Goal: Contribute content: Add original content to the website for others to see

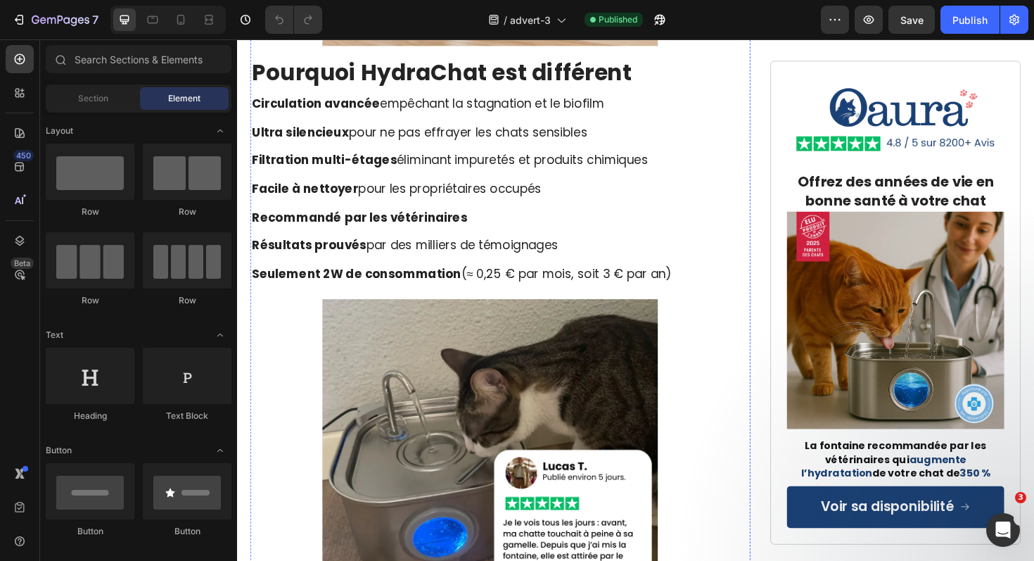
scroll to position [6675, 0]
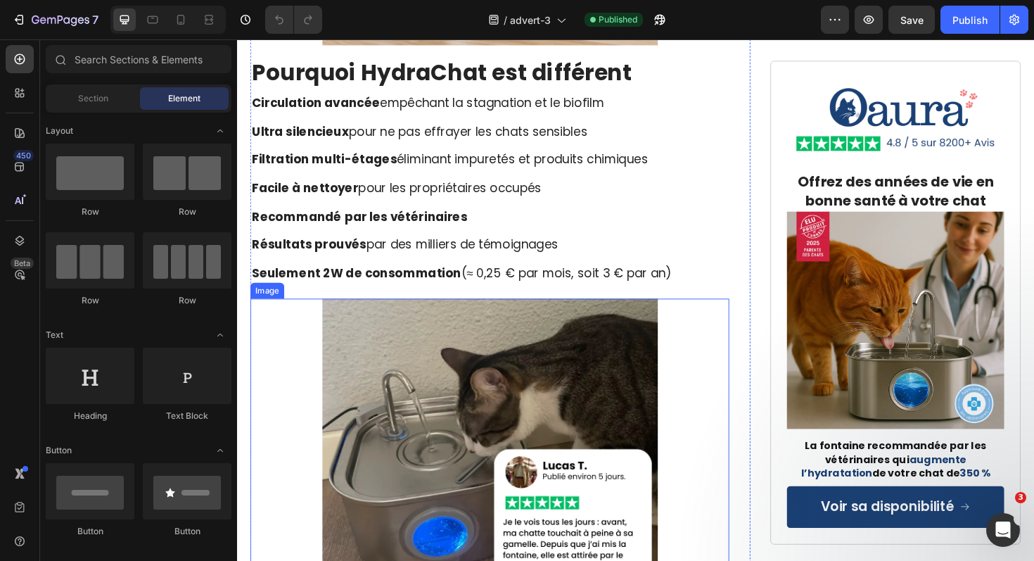
click at [427, 393] on img at bounding box center [504, 491] width 355 height 355
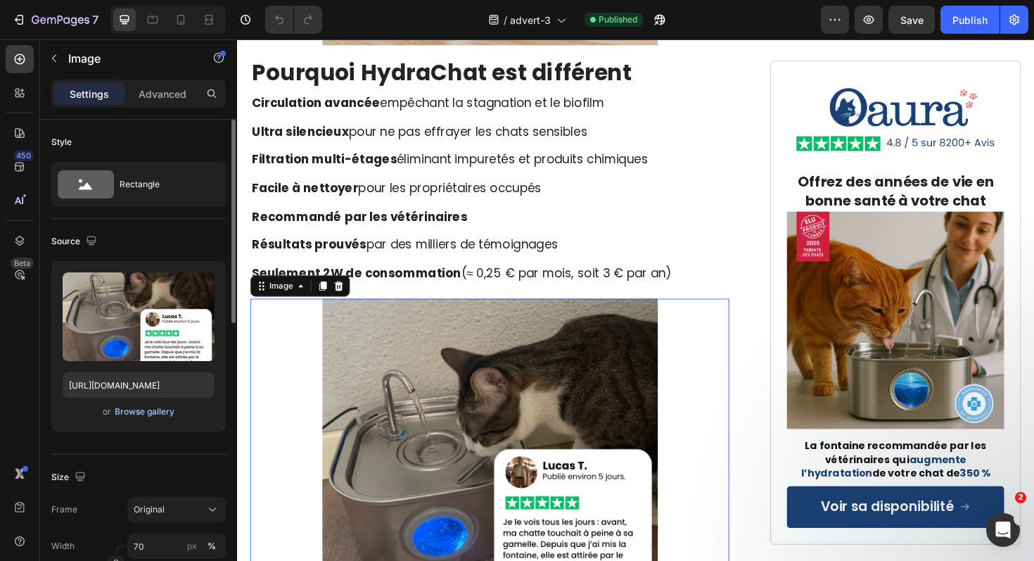
click at [159, 416] on div "Browse gallery" at bounding box center [145, 411] width 60 height 13
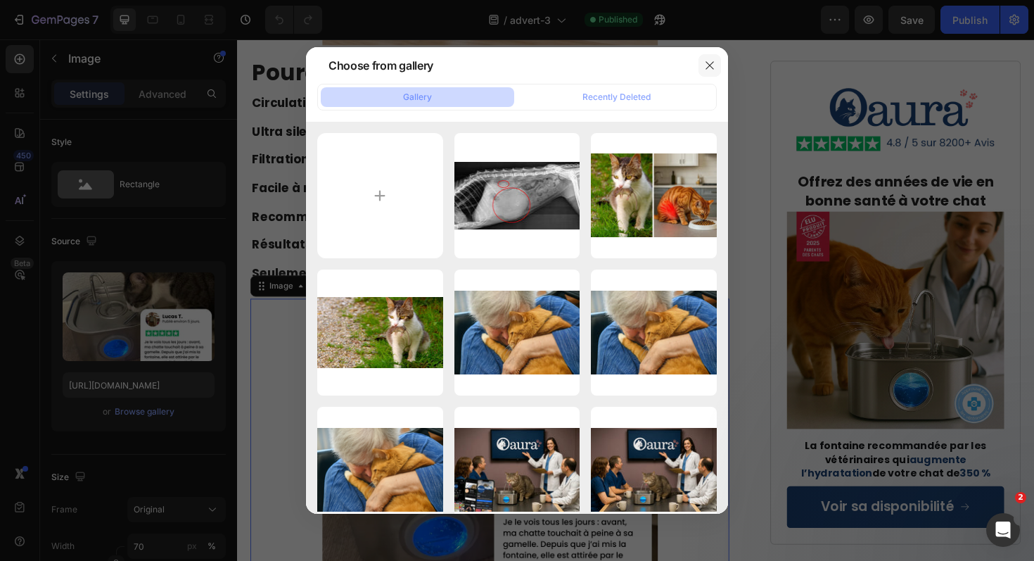
click at [714, 72] on button "button" at bounding box center [709, 65] width 23 height 23
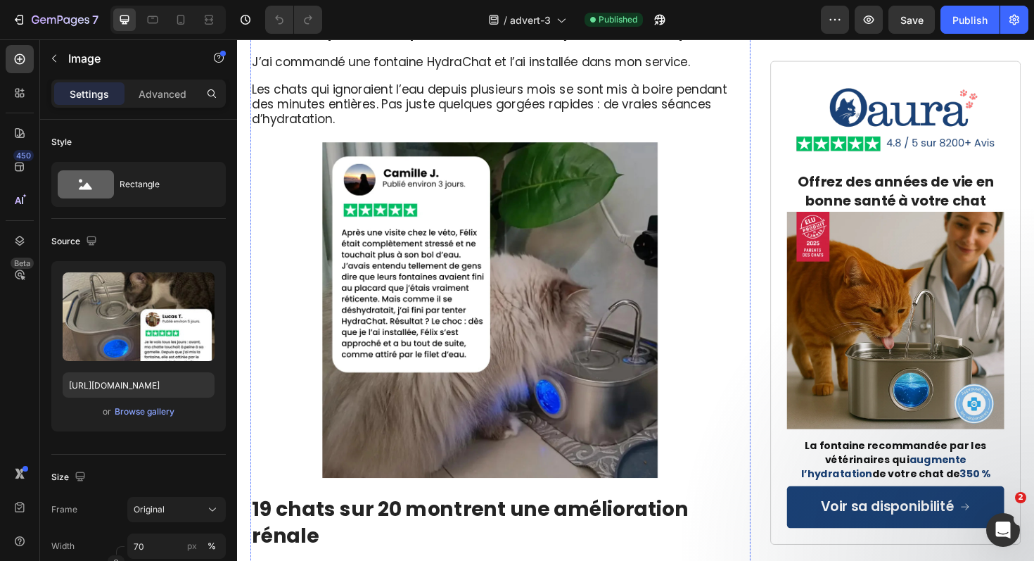
scroll to position [5533, 0]
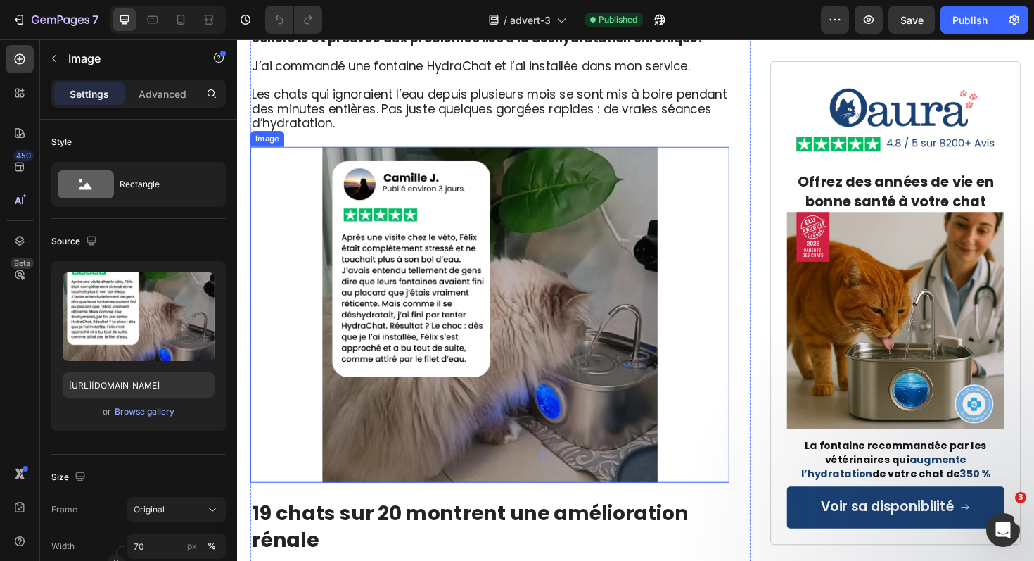
click at [506, 224] on img at bounding box center [504, 330] width 355 height 355
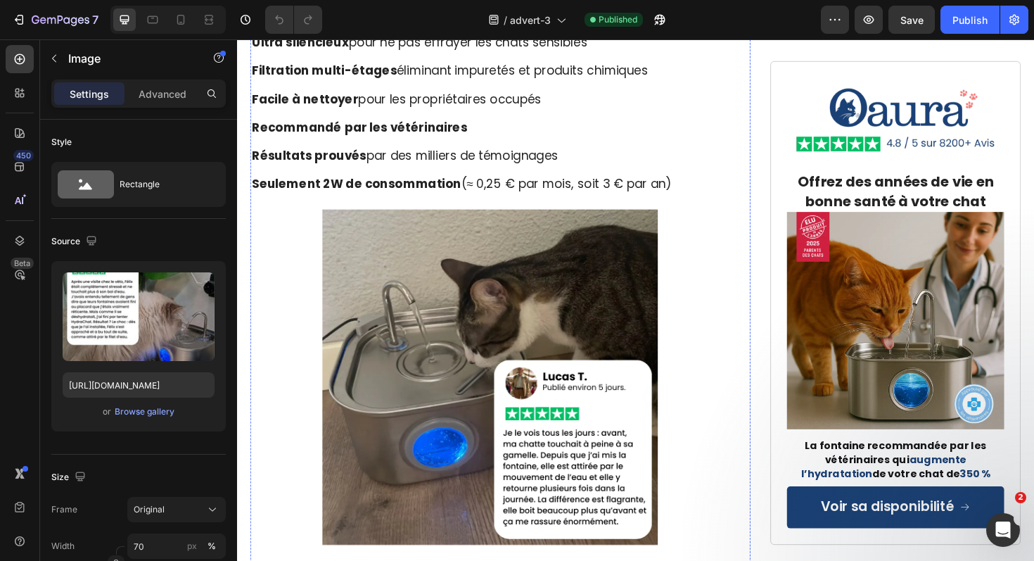
scroll to position [6720, 0]
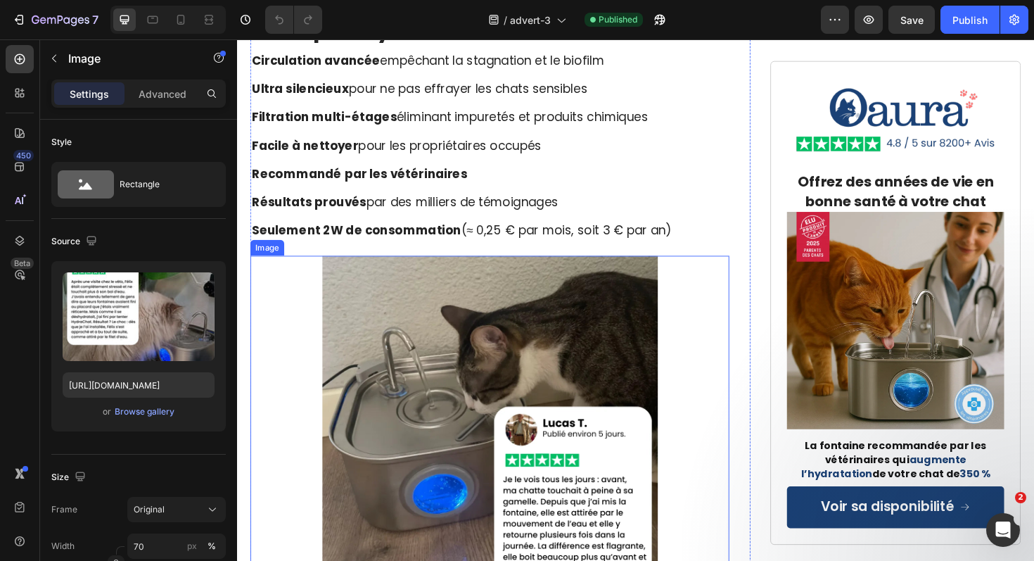
click at [454, 343] on img at bounding box center [504, 446] width 355 height 355
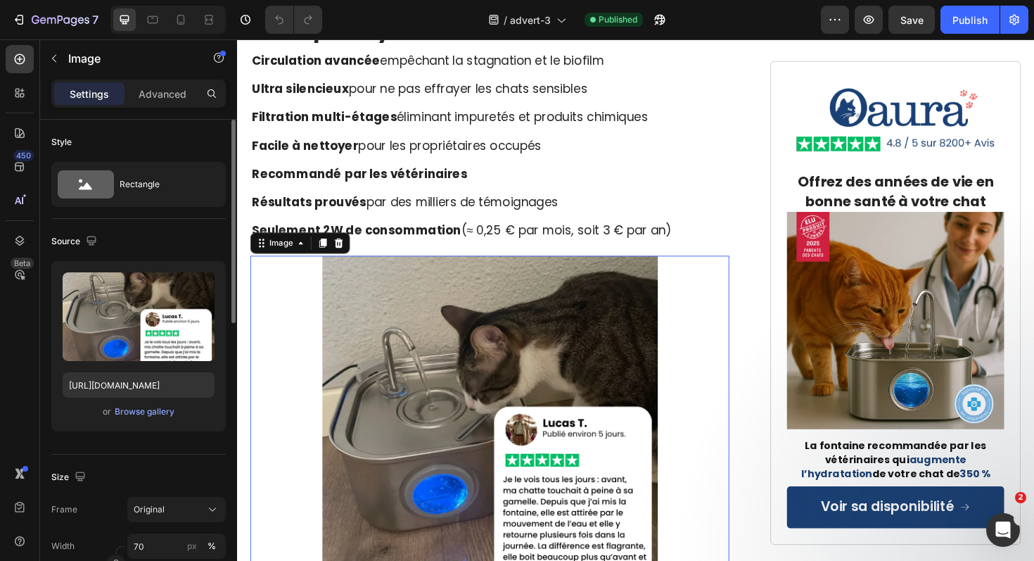
click at [127, 419] on div "or Browse gallery" at bounding box center [139, 411] width 152 height 17
click at [133, 414] on div "Browse gallery" at bounding box center [145, 411] width 60 height 13
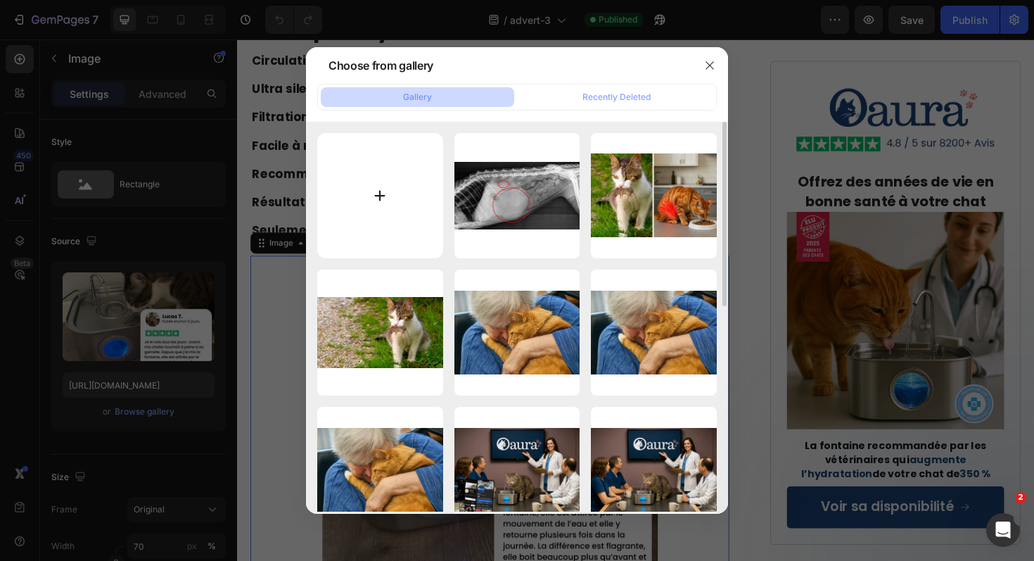
click at [366, 197] on input "file" at bounding box center [380, 196] width 126 height 126
type input "C:\fakepath\avis lucas webp.webp"
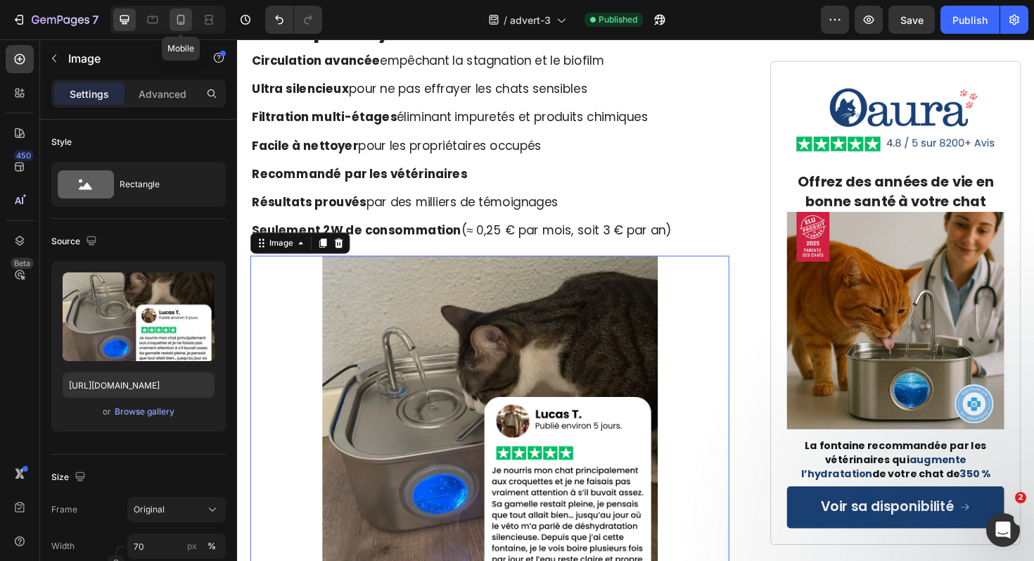
click at [179, 21] on icon at bounding box center [181, 20] width 14 height 14
type input "[URL][DOMAIN_NAME]"
type input "100"
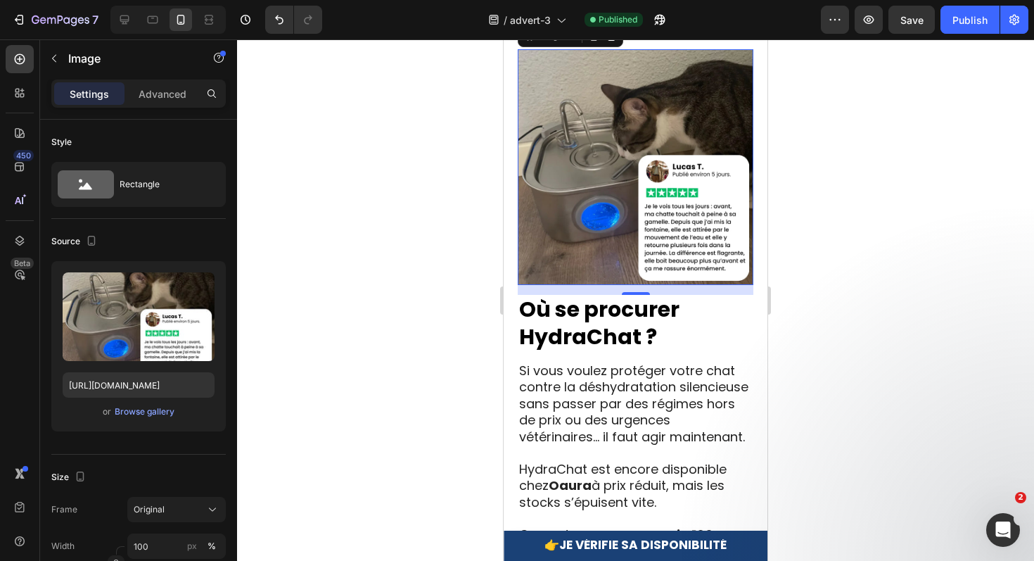
scroll to position [7490, 0]
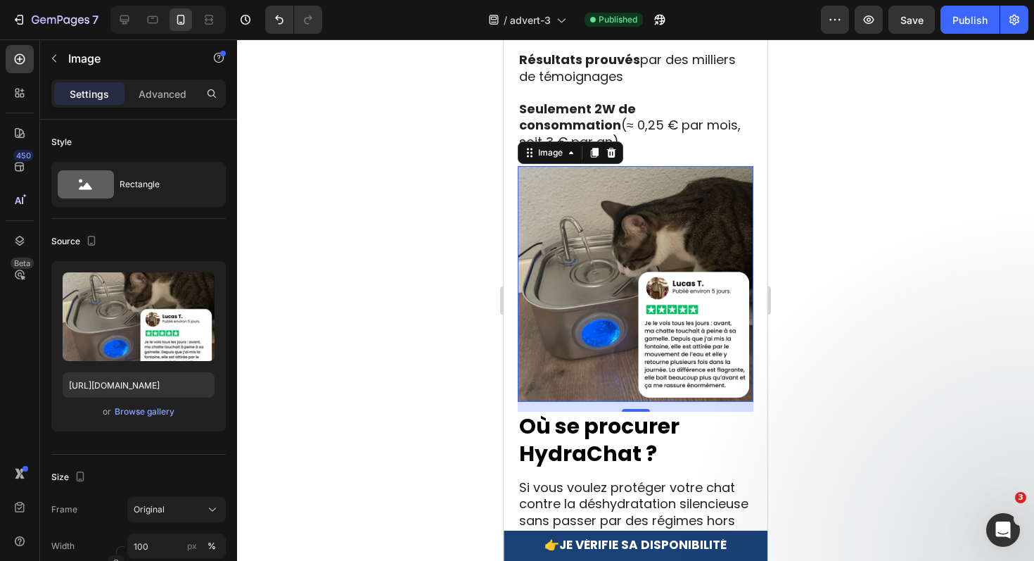
click at [568, 279] on img at bounding box center [636, 284] width 236 height 236
click at [148, 419] on div "or Browse gallery" at bounding box center [139, 411] width 152 height 17
click at [153, 415] on div "Browse gallery" at bounding box center [145, 411] width 60 height 13
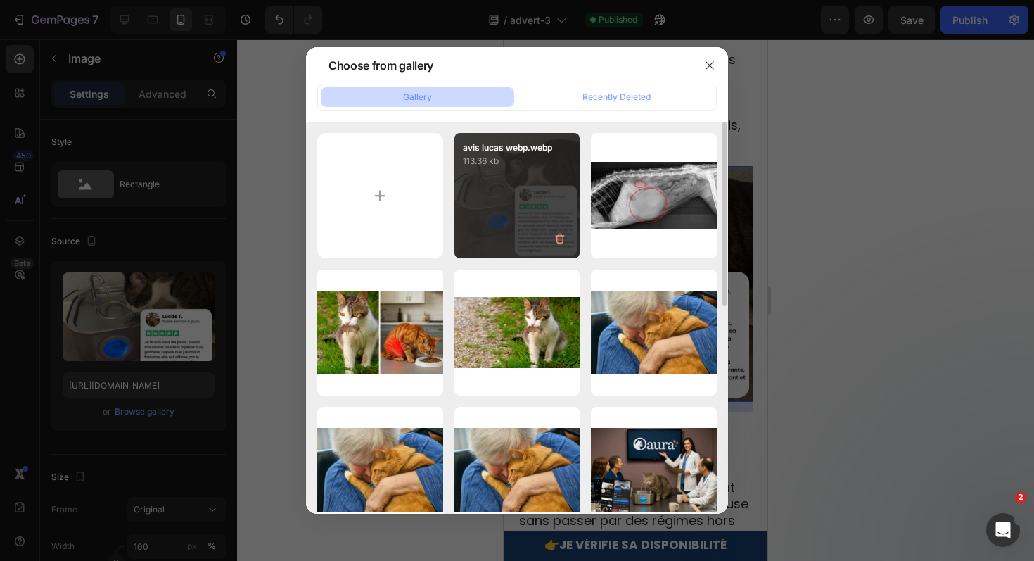
click at [492, 234] on div "avis lucas webp.webp 113.36 kb" at bounding box center [517, 196] width 126 height 126
type input "[URL][DOMAIN_NAME]"
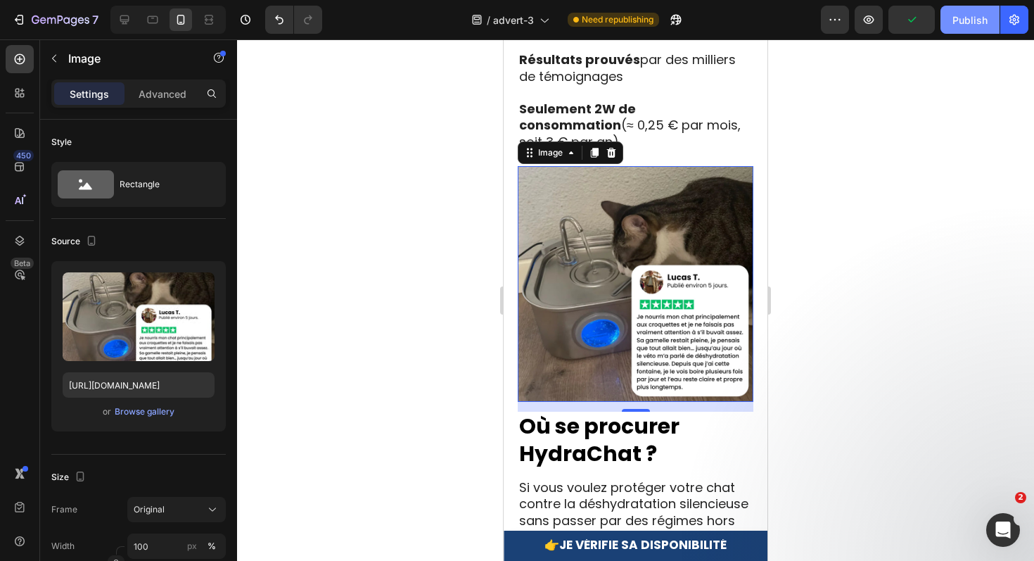
click at [972, 18] on div "Publish" at bounding box center [969, 20] width 35 height 15
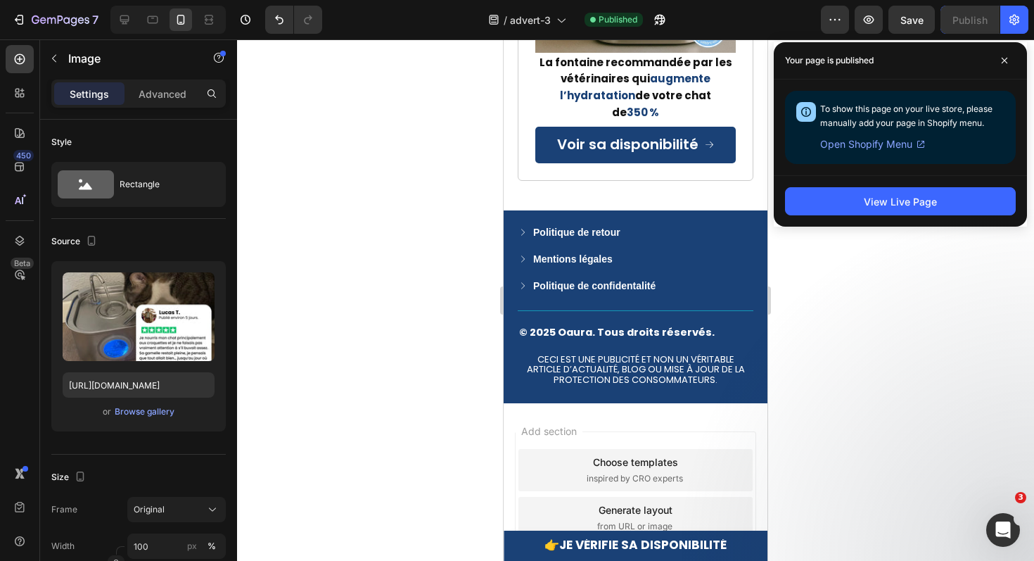
scroll to position [9394, 0]
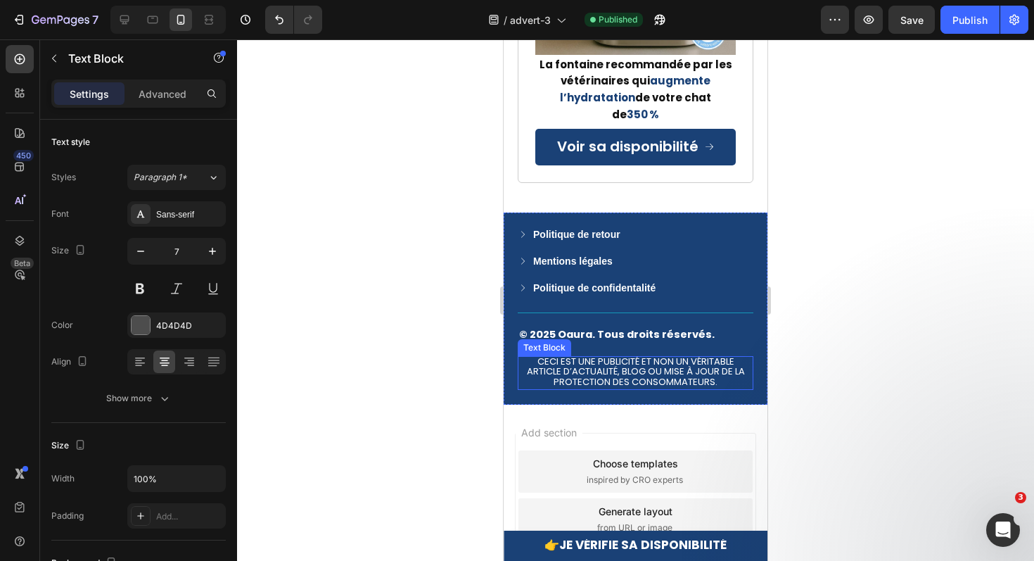
click at [663, 355] on span "Ceci est une publicité et non un véritable article d’actualité, blog ou mise à …" at bounding box center [636, 372] width 218 height 34
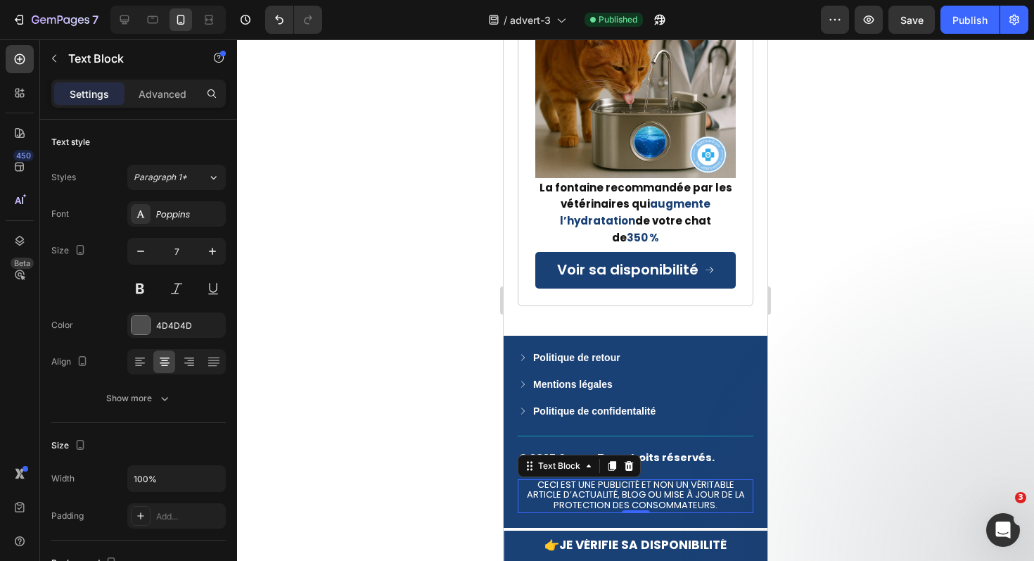
scroll to position [9090, 0]
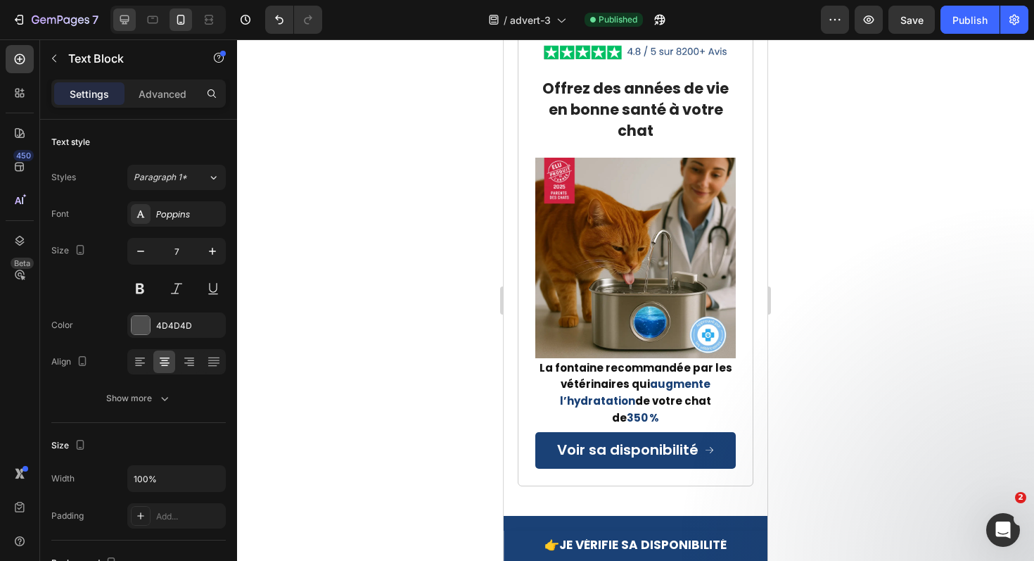
click at [130, 18] on icon at bounding box center [124, 20] width 14 height 14
type input "14"
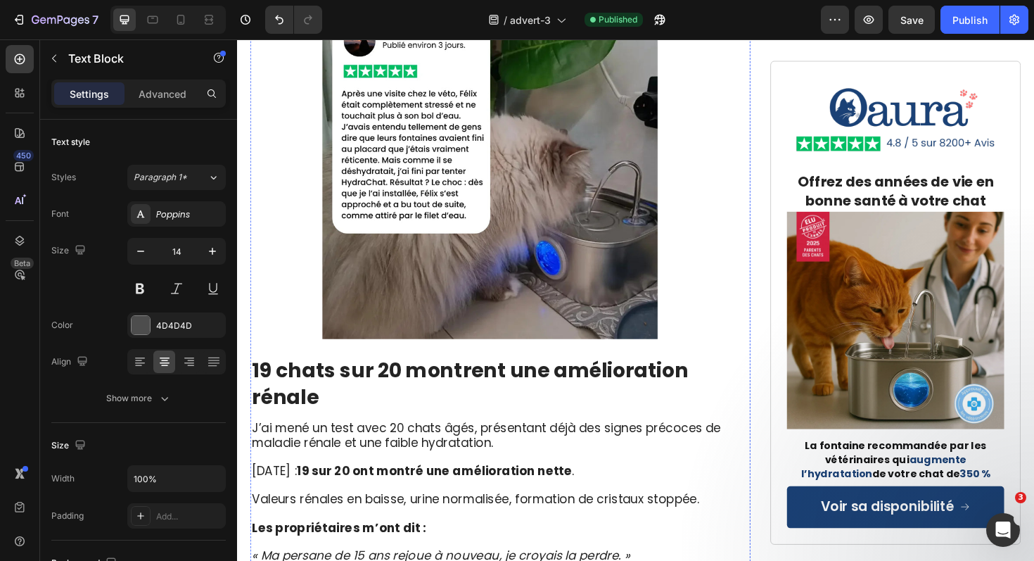
scroll to position [5702, 0]
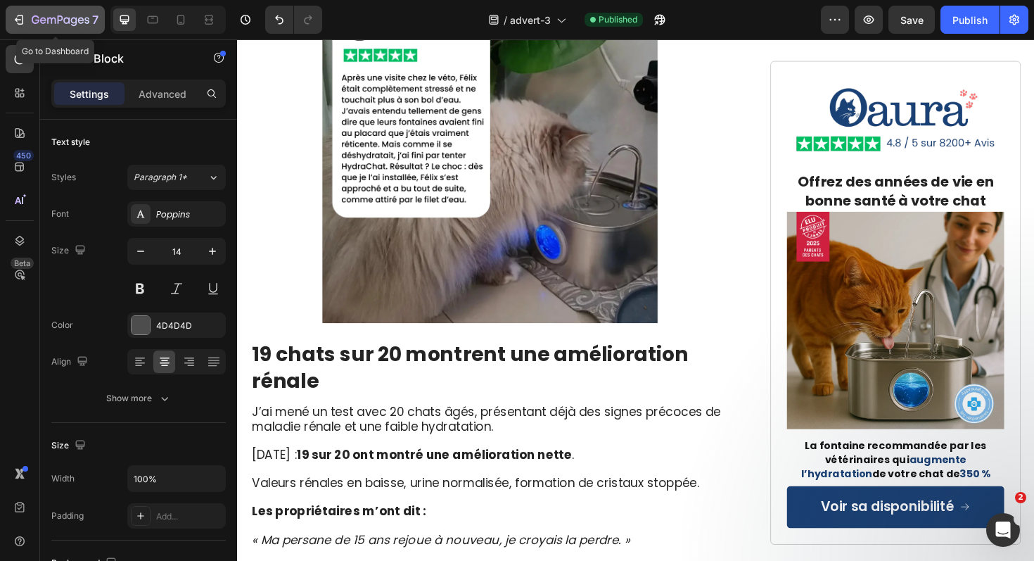
click at [19, 11] on div "7" at bounding box center [55, 19] width 87 height 17
